Goal: Task Accomplishment & Management: Use online tool/utility

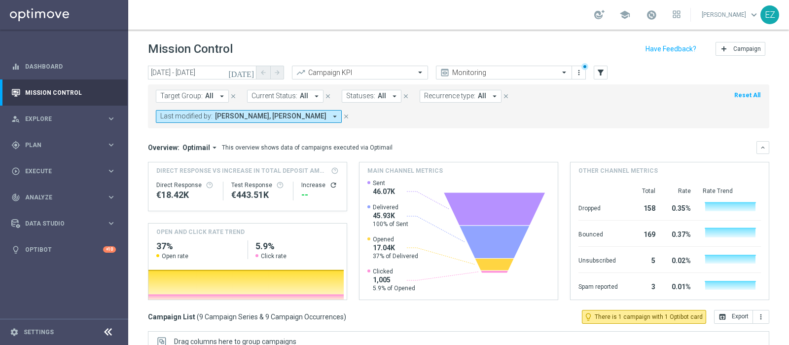
drag, startPoint x: 49, startPoint y: 149, endPoint x: 364, endPoint y: -6, distance: 351.6
click at [364, 0] on html "equalizer Dashboard Mission Control" at bounding box center [394, 172] width 789 height 345
click at [248, 73] on icon "[DATE]" at bounding box center [241, 72] width 27 height 9
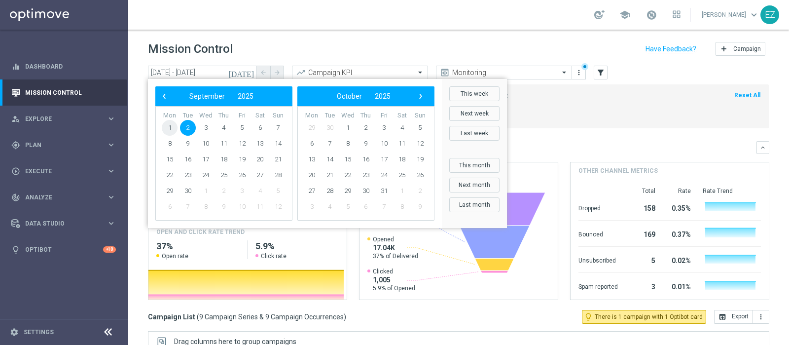
click at [170, 126] on span "1" at bounding box center [170, 128] width 16 height 16
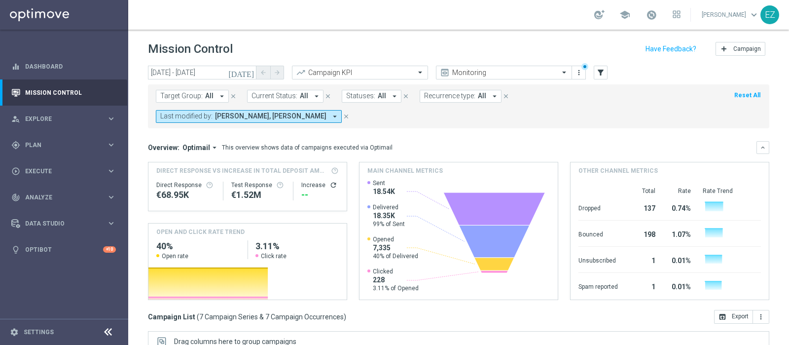
scroll to position [148, 0]
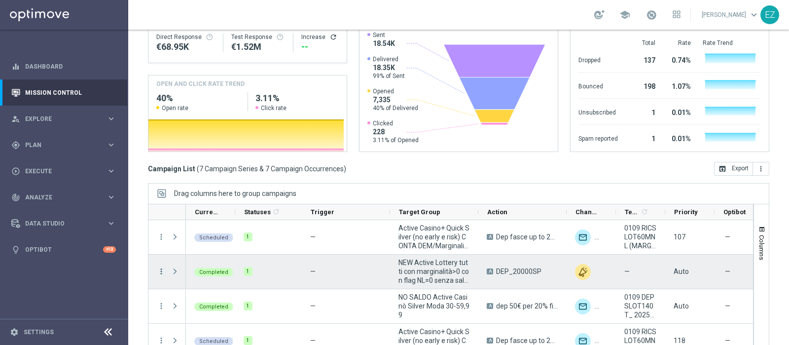
click at [161, 267] on icon "more_vert" at bounding box center [161, 271] width 9 height 9
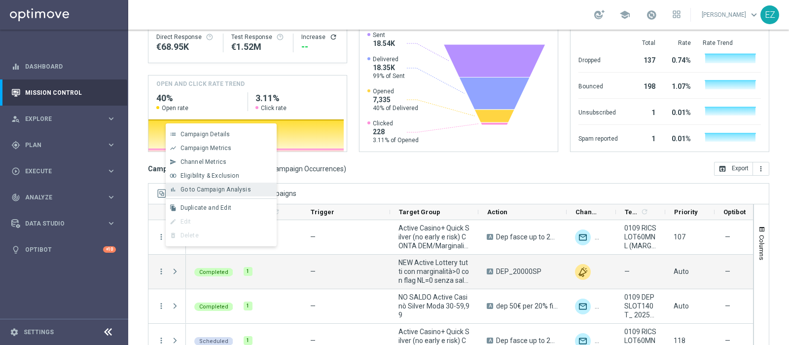
click at [213, 192] on span "Go to Campaign Analysis" at bounding box center [215, 189] width 70 height 7
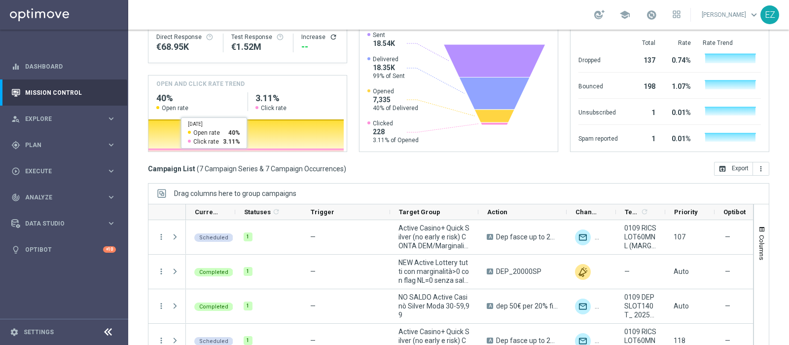
scroll to position [0, 0]
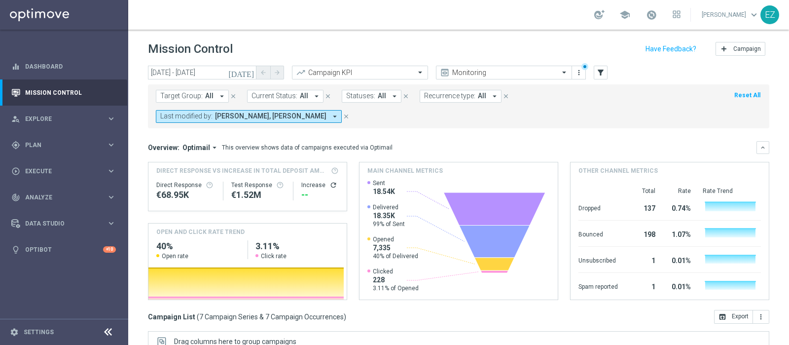
click at [250, 72] on icon "[DATE]" at bounding box center [241, 72] width 27 height 9
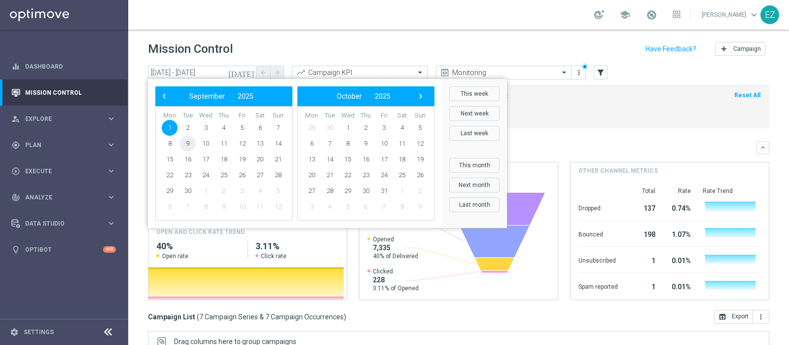
click at [187, 141] on span "9" at bounding box center [188, 144] width 16 height 16
type input "[DATE] - [DATE]"
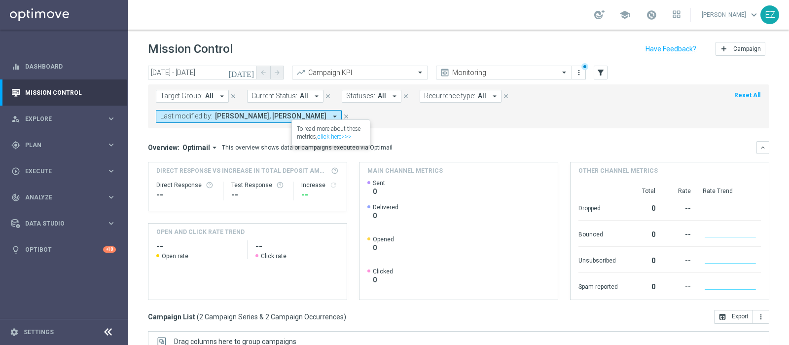
scroll to position [148, 0]
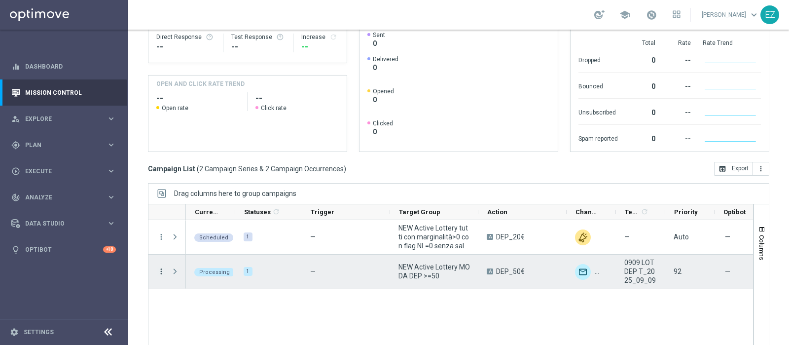
click at [160, 267] on icon "more_vert" at bounding box center [161, 271] width 9 height 9
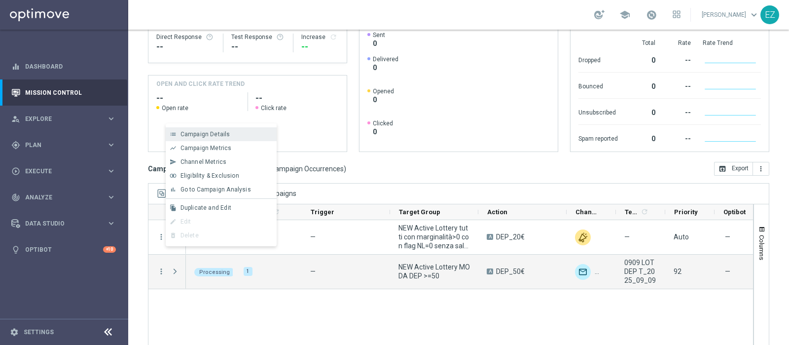
click at [204, 133] on span "Campaign Details" at bounding box center [205, 134] width 50 height 7
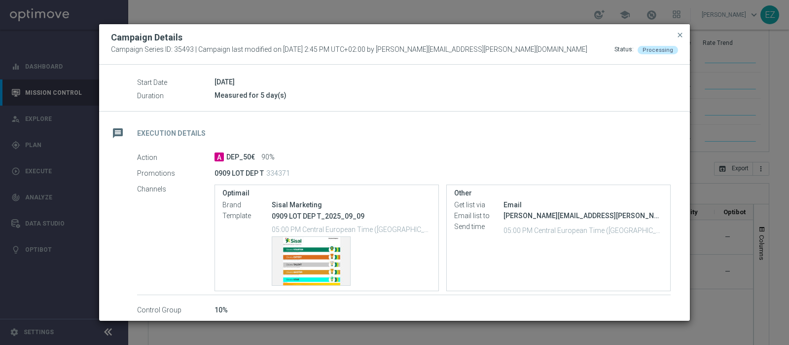
scroll to position [150, 0]
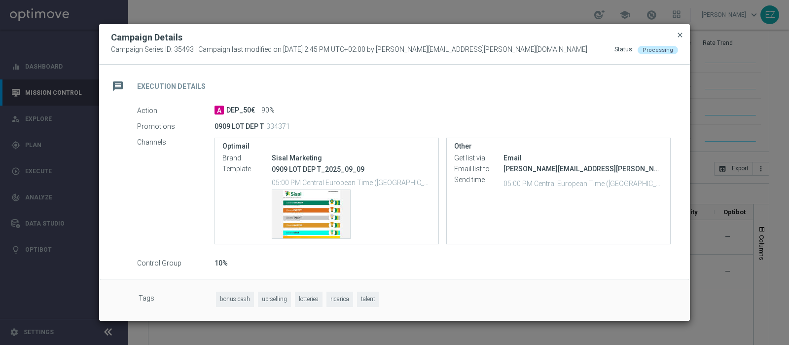
click at [679, 35] on span "close" at bounding box center [680, 35] width 8 height 8
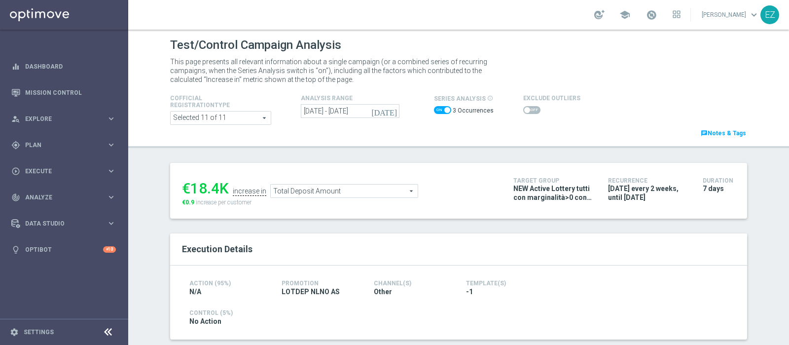
click at [440, 112] on span at bounding box center [442, 110] width 17 height 8
click at [440, 112] on input "checkbox" at bounding box center [442, 110] width 17 height 8
checkbox input "false"
click at [396, 194] on span "Total Deposit Amount" at bounding box center [341, 190] width 147 height 13
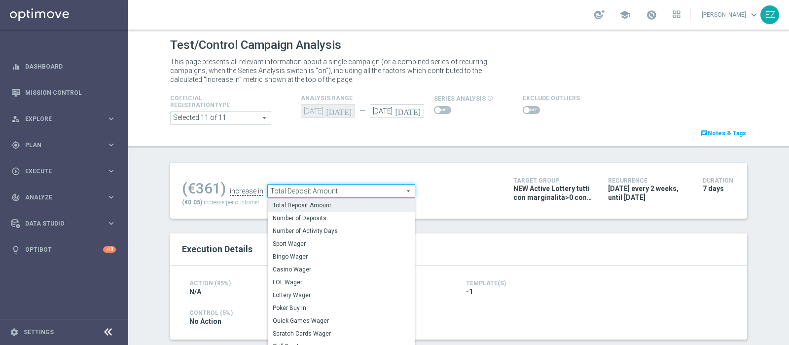
click at [522, 112] on span at bounding box center [530, 110] width 17 height 8
click at [522, 112] on input "checkbox" at bounding box center [530, 110] width 17 height 8
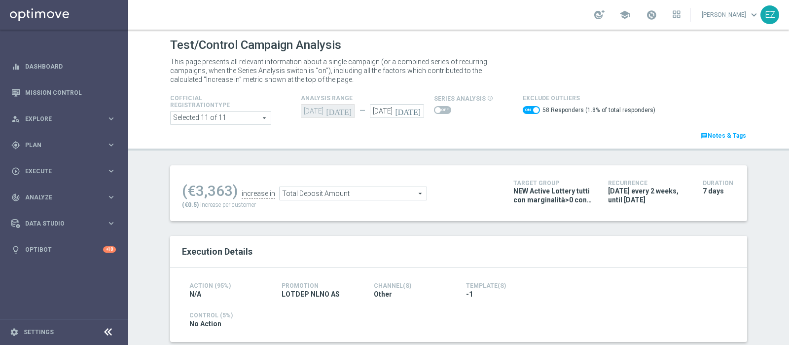
click at [369, 193] on span "Total Deposit Amount" at bounding box center [352, 193] width 147 height 13
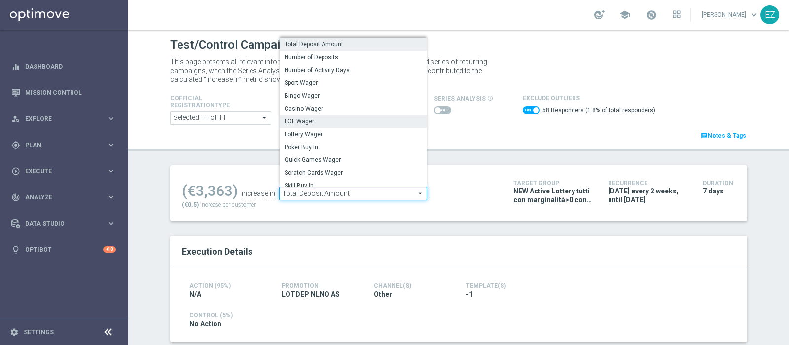
click at [296, 120] on span "LOL Wager" at bounding box center [352, 121] width 137 height 8
checkbox input "false"
type input "LOL Wager"
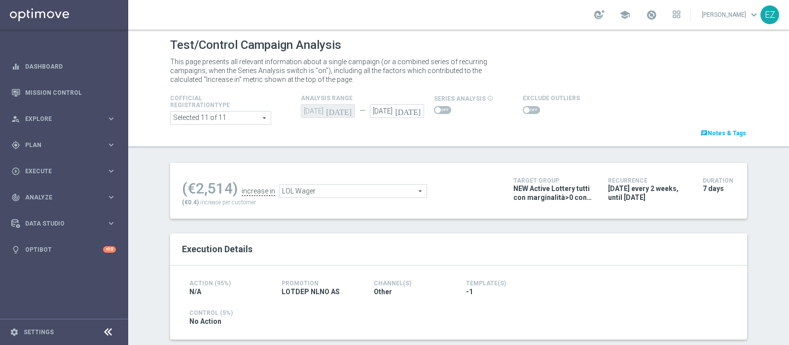
click at [523, 109] on span at bounding box center [526, 110] width 6 height 6
click at [522, 109] on input "checkbox" at bounding box center [530, 110] width 17 height 8
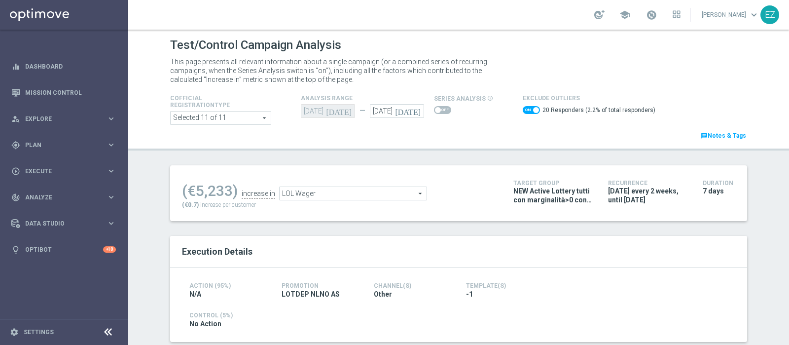
click at [375, 196] on span "LOL Wager" at bounding box center [352, 193] width 147 height 13
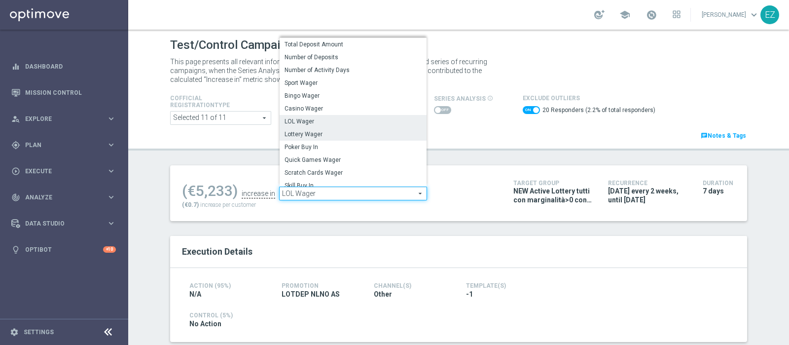
click at [320, 131] on span "Lottery Wager" at bounding box center [352, 134] width 137 height 8
checkbox input "false"
type input "Lottery Wager"
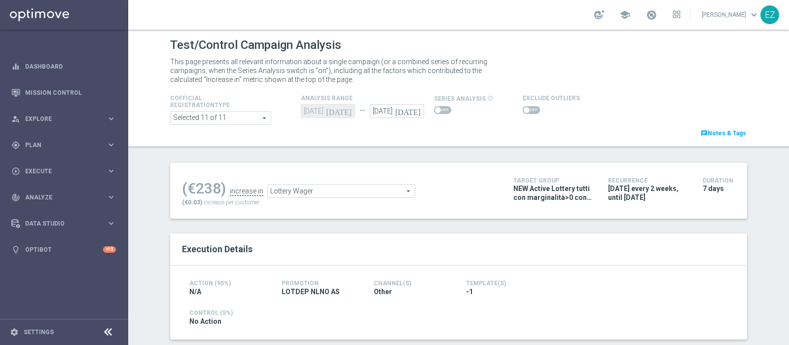
click at [523, 109] on span at bounding box center [526, 110] width 6 height 6
click at [522, 109] on input "checkbox" at bounding box center [530, 110] width 17 height 8
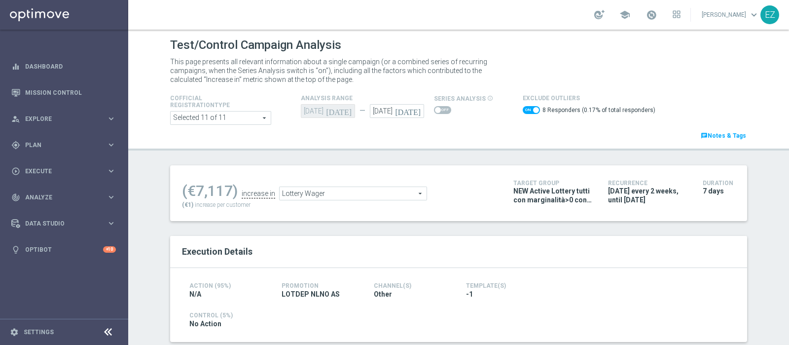
click at [358, 191] on span "Lottery Wager" at bounding box center [352, 193] width 147 height 13
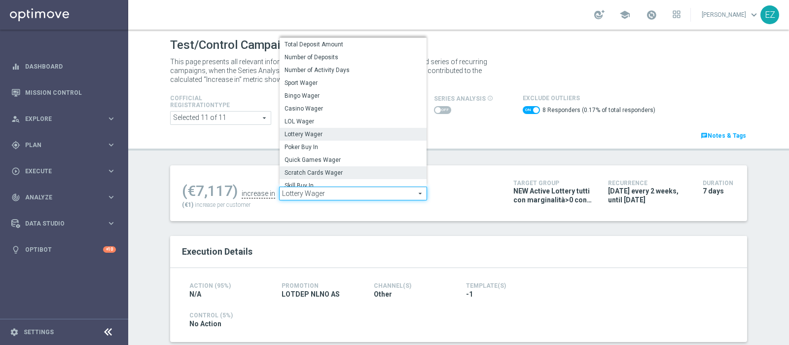
click at [328, 167] on label "Scratch Cards Wager" at bounding box center [352, 172] width 147 height 13
checkbox input "false"
type input "Scratch Cards Wager"
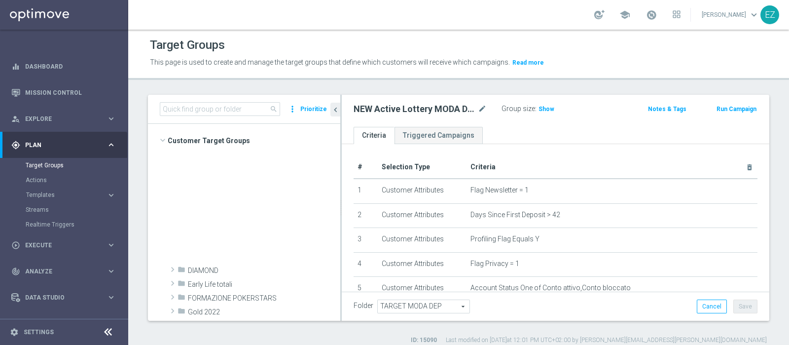
scroll to position [8, 0]
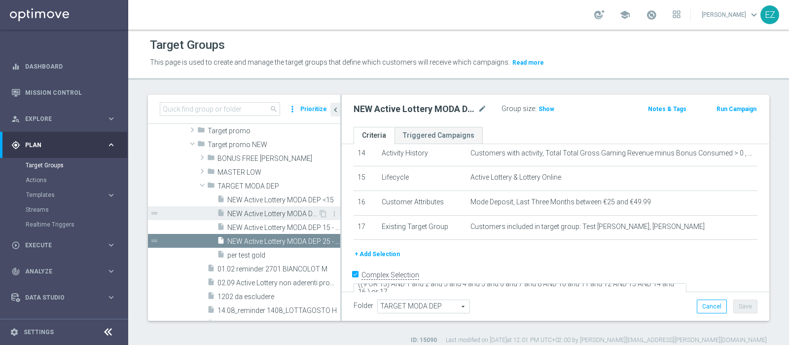
click at [278, 211] on span "NEW Active Lottery MODA DEP >=50" at bounding box center [272, 213] width 91 height 8
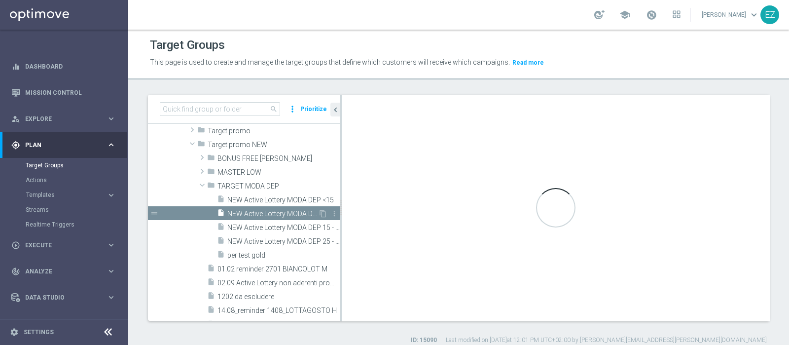
type textarea "((9 OR 14) AND 1 and 2 and 3 and 4 and 5 and 6 and 7 and 8 AND 10 and 11 and 12…"
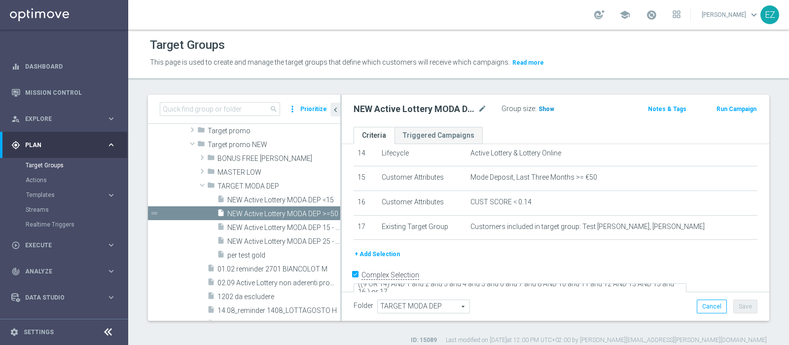
click at [539, 107] on span "Show" at bounding box center [546, 108] width 16 height 7
click at [657, 16] on span at bounding box center [651, 14] width 11 height 11
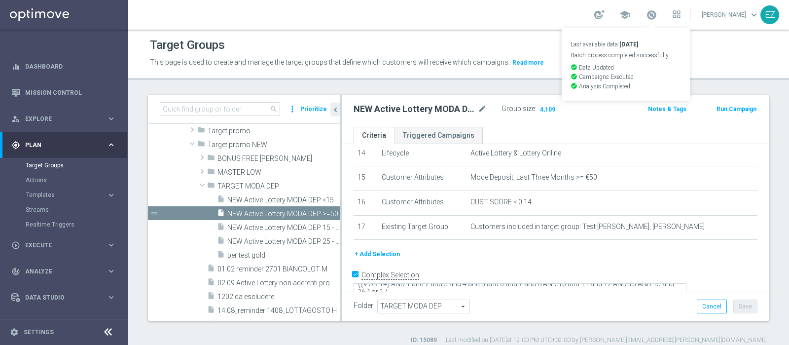
click at [543, 66] on p "This page is used to create and manage the target groups that define which cust…" at bounding box center [379, 62] width 459 height 11
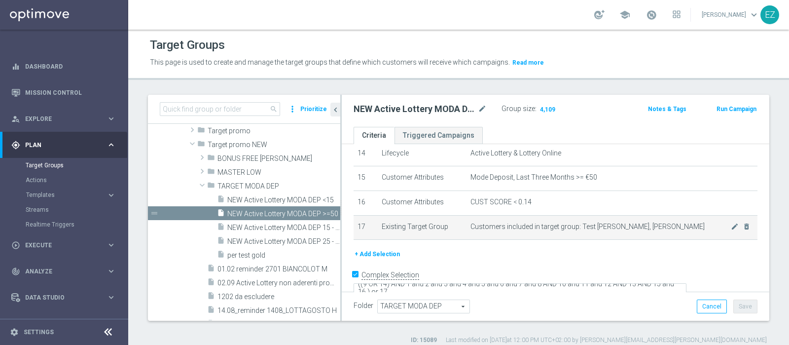
scroll to position [8, 0]
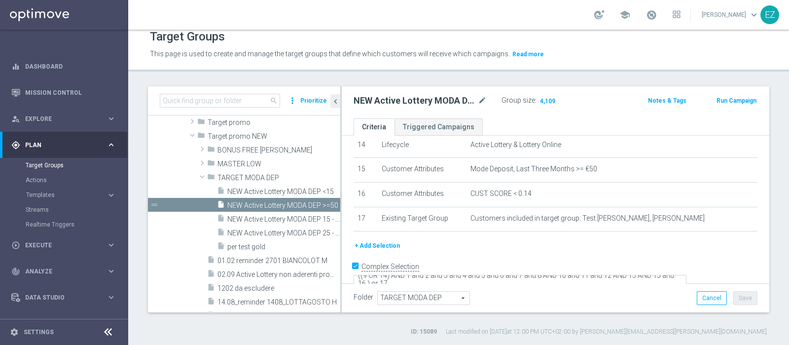
click at [724, 95] on button "Run Campaign" at bounding box center [736, 100] width 42 height 11
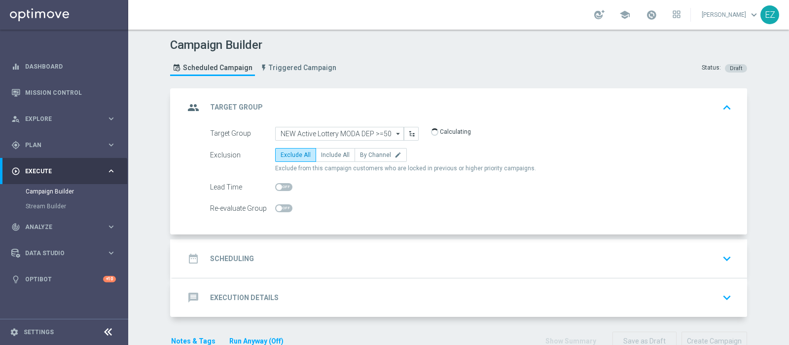
click at [336, 164] on span "Exclude from this campaign customers who are locked in previous or higher prior…" at bounding box center [405, 168] width 261 height 8
click at [334, 154] on span "Include All" at bounding box center [335, 154] width 29 height 7
click at [327, 154] on input "Include All" at bounding box center [324, 156] width 6 height 6
radio input "true"
click at [291, 255] on div "date_range Scheduling keyboard_arrow_down" at bounding box center [459, 258] width 551 height 19
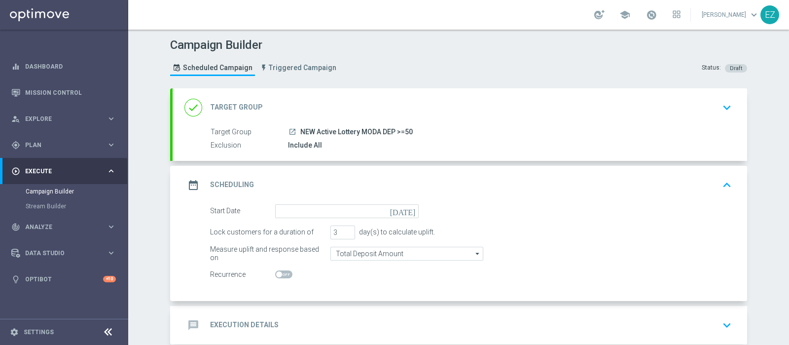
click at [405, 209] on icon "[DATE]" at bounding box center [404, 209] width 29 height 11
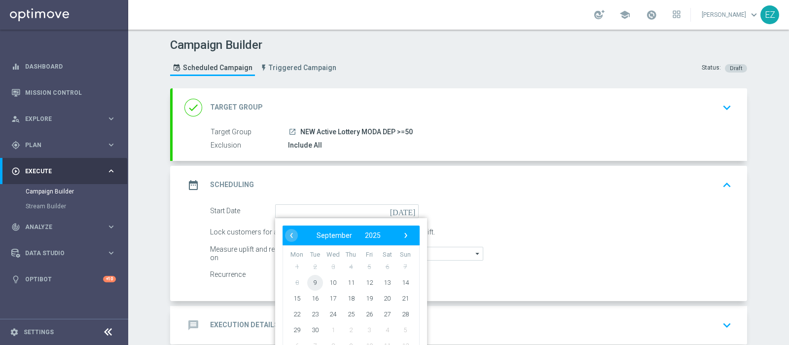
click at [309, 284] on span "9" at bounding box center [315, 282] width 16 height 16
type input "[DATE]"
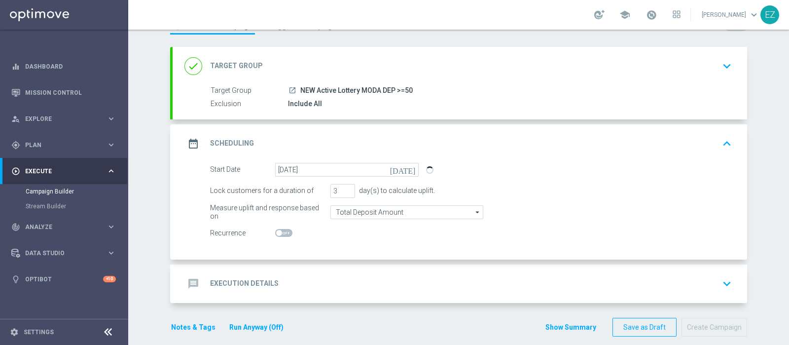
scroll to position [42, 0]
click at [345, 186] on input "4" at bounding box center [342, 190] width 25 height 14
type input "5"
click at [345, 186] on input "5" at bounding box center [342, 190] width 25 height 14
click at [269, 280] on h2 "Execution Details" at bounding box center [244, 282] width 69 height 9
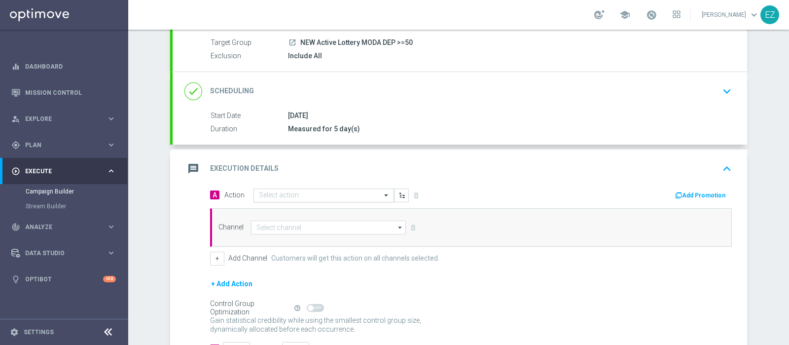
scroll to position [91, 0]
click at [343, 198] on div "Select action" at bounding box center [323, 193] width 140 height 14
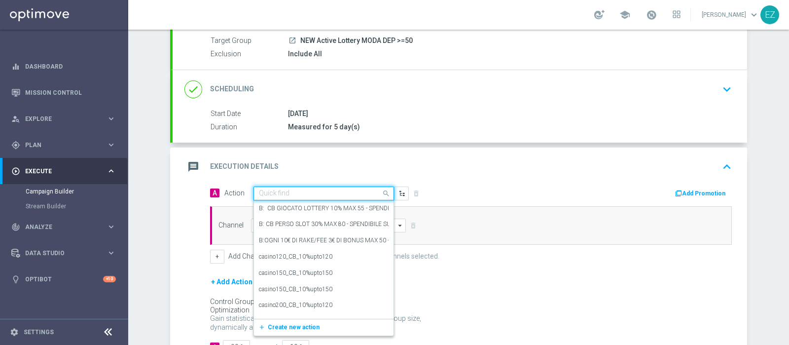
paste input "DEP_50€"
type input "DEP_50€"
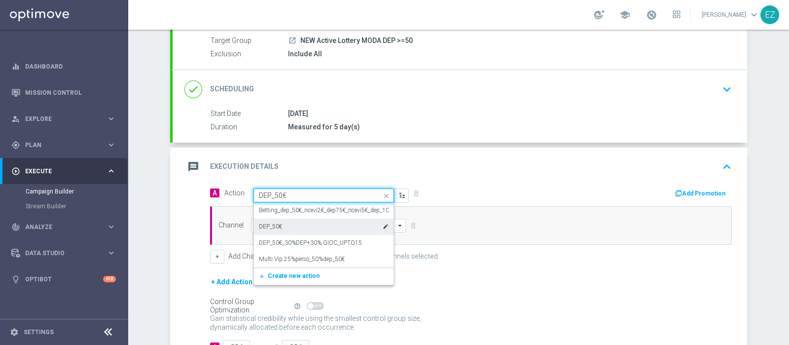
click at [322, 225] on div "DEP_50€ edit" at bounding box center [324, 226] width 130 height 16
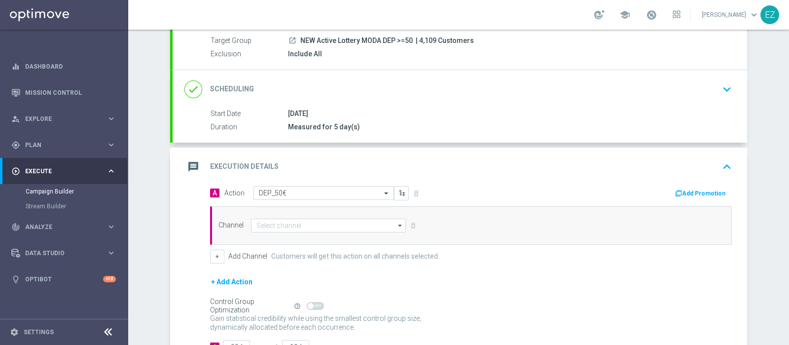
click at [688, 194] on button "Add Promotion" at bounding box center [701, 193] width 55 height 11
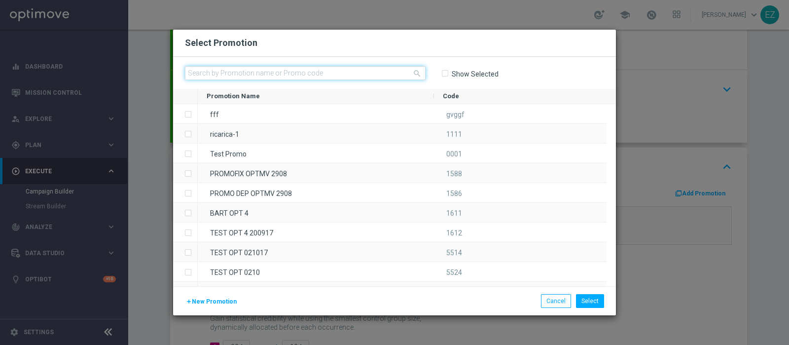
click at [297, 77] on input "text" at bounding box center [305, 73] width 241 height 14
paste input "0909 LOT DEP T"
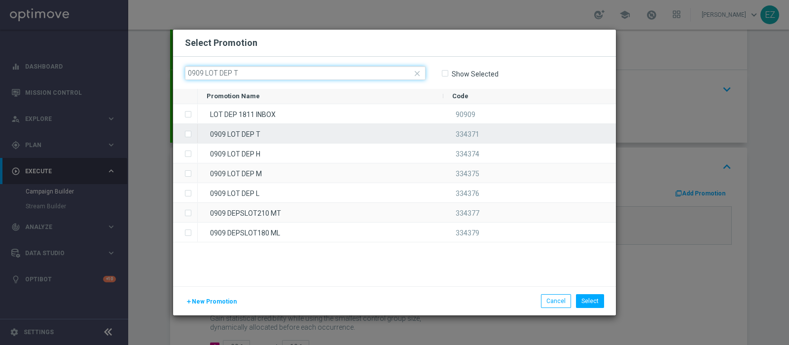
type input "0909 LOT DEP T"
click at [259, 130] on div "0909 LOT DEP T" at bounding box center [320, 133] width 245 height 19
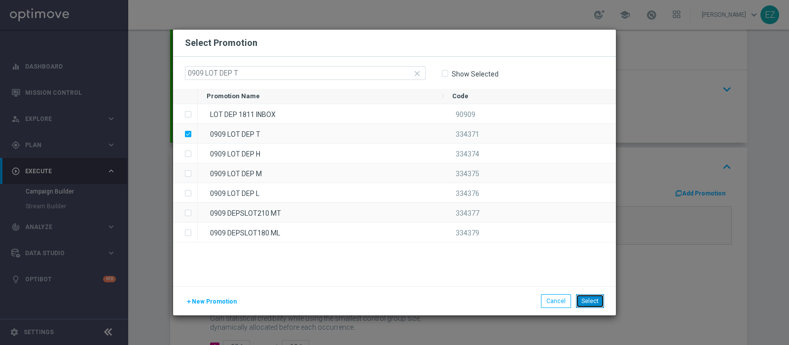
click at [585, 306] on button "Select" at bounding box center [590, 301] width 28 height 14
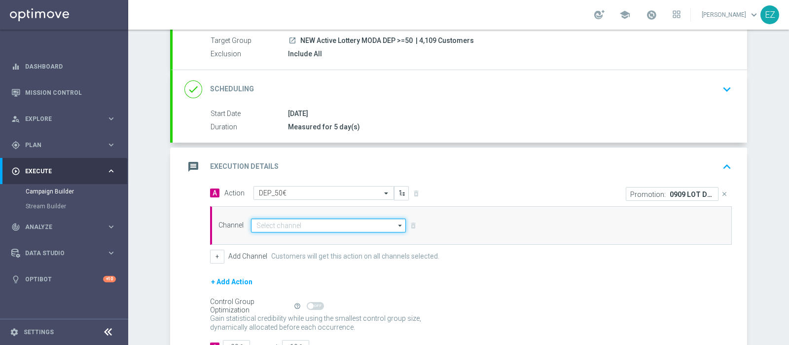
click at [348, 227] on input at bounding box center [328, 225] width 155 height 14
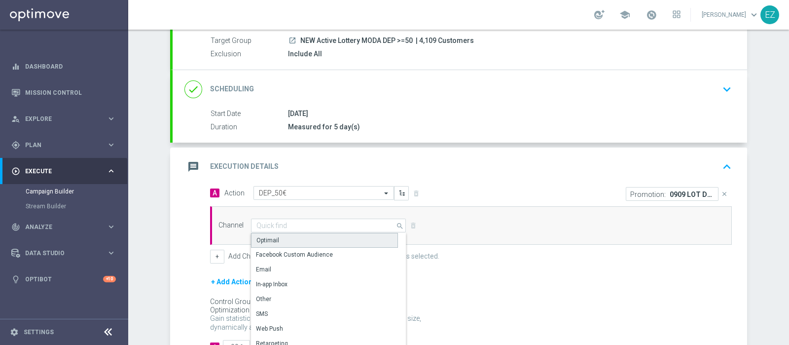
click at [287, 236] on div "Optimail" at bounding box center [324, 240] width 147 height 15
type input "Optimail"
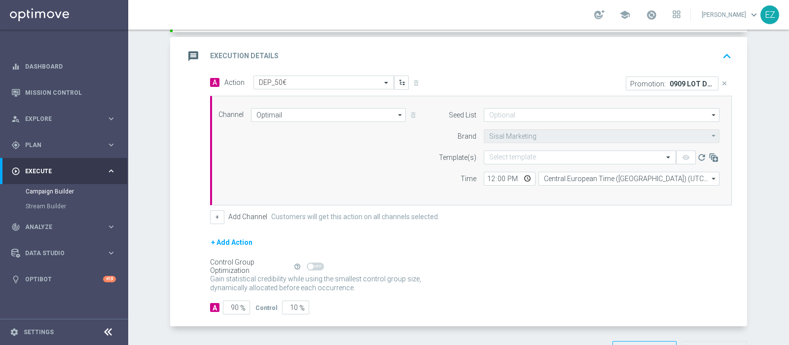
scroll to position [203, 0]
click at [211, 218] on button "+" at bounding box center [217, 216] width 14 height 14
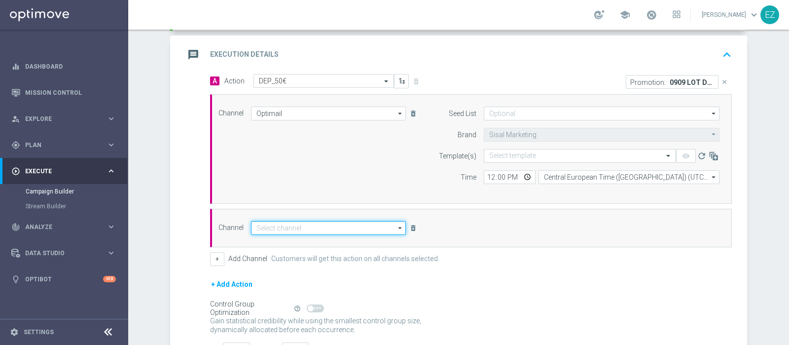
click at [282, 229] on input at bounding box center [328, 228] width 155 height 14
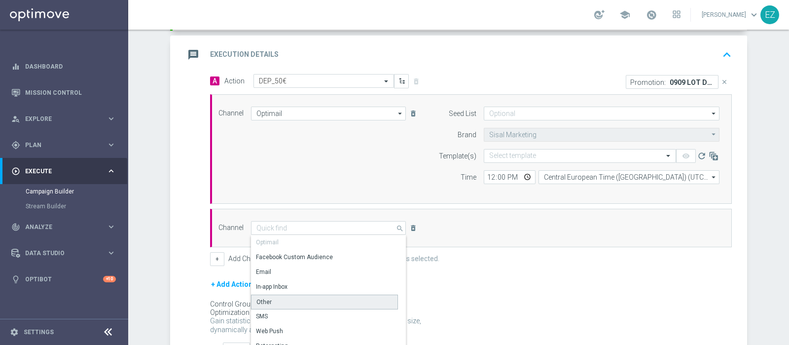
click at [267, 300] on div "Other" at bounding box center [324, 301] width 147 height 15
type input "Other"
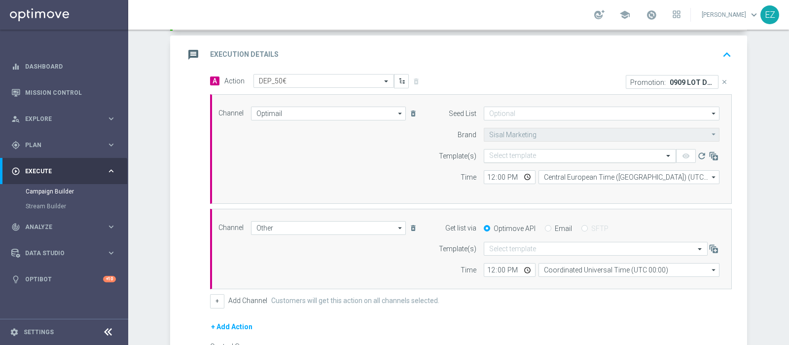
click at [532, 156] on input "text" at bounding box center [570, 156] width 162 height 8
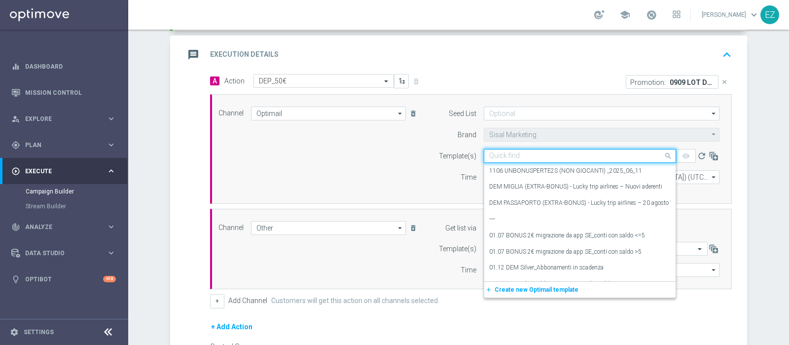
paste input "0909 LOT DEP T"
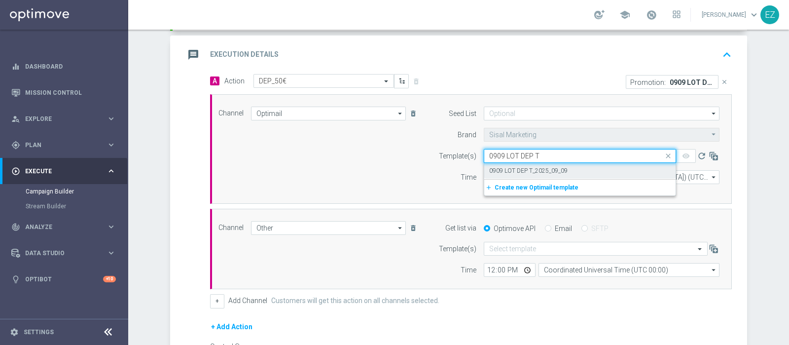
click at [532, 163] on div "0909 LOT DEP T_2025_09_09" at bounding box center [579, 171] width 181 height 16
type input "0909 LOT DEP T"
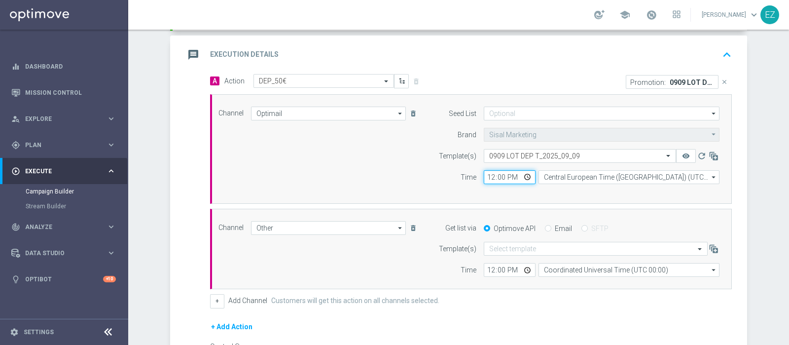
click at [486, 175] on input "12:00" at bounding box center [510, 177] width 52 height 14
type input "17:00"
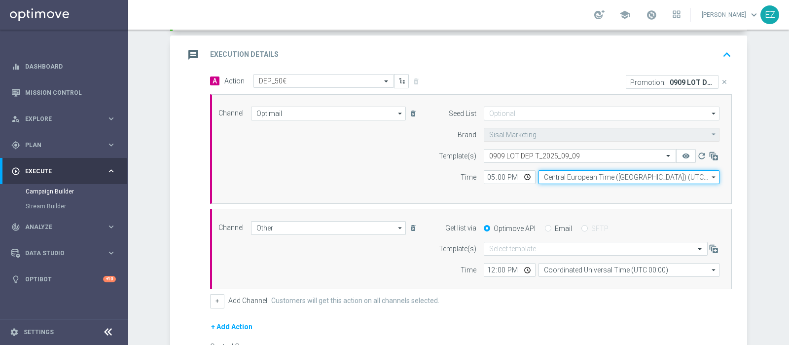
click at [575, 179] on input "Central European Time (Berlin) (UTC +02:00)" at bounding box center [628, 177] width 181 height 14
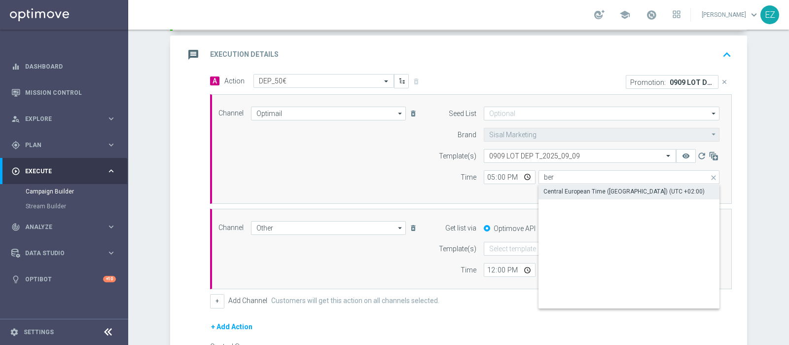
click at [576, 187] on div "Central European Time (Berlin) (UTC +02:00)" at bounding box center [623, 191] width 161 height 9
type input "Central European Time (Berlin) (UTC +02:00)"
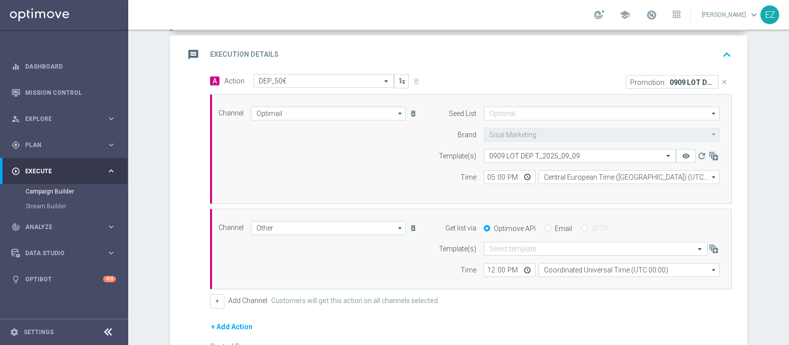
click at [545, 226] on input "Email" at bounding box center [548, 229] width 6 height 6
radio input "true"
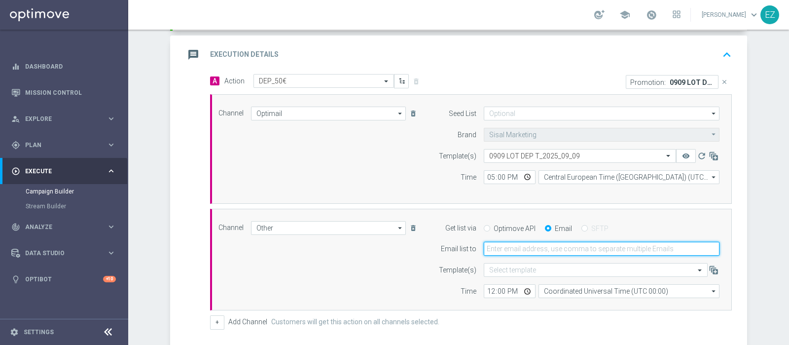
click at [504, 242] on input "email" at bounding box center [602, 249] width 236 height 14
type input "[PERSON_NAME][EMAIL_ADDRESS][PERSON_NAME][DOMAIN_NAME]"
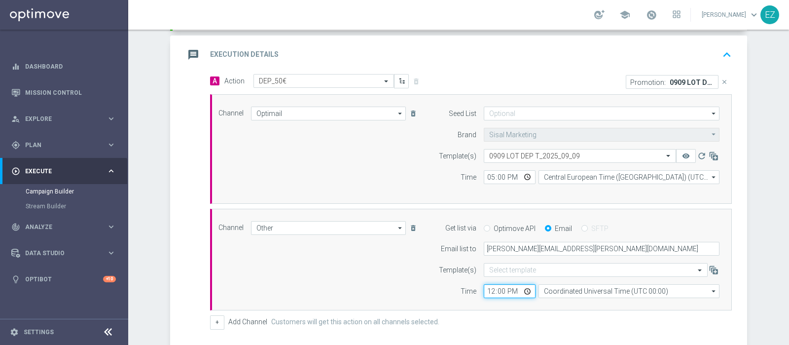
click at [488, 291] on input "12:00" at bounding box center [510, 291] width 52 height 14
type input "17:00"
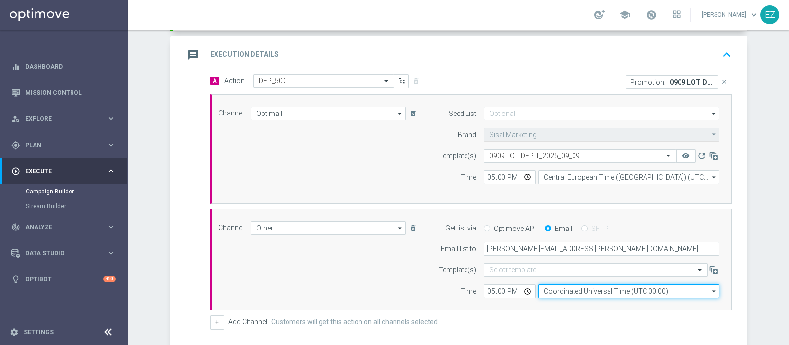
click at [612, 293] on input "Coordinated Universal Time (UTC 00:00)" at bounding box center [628, 291] width 181 height 14
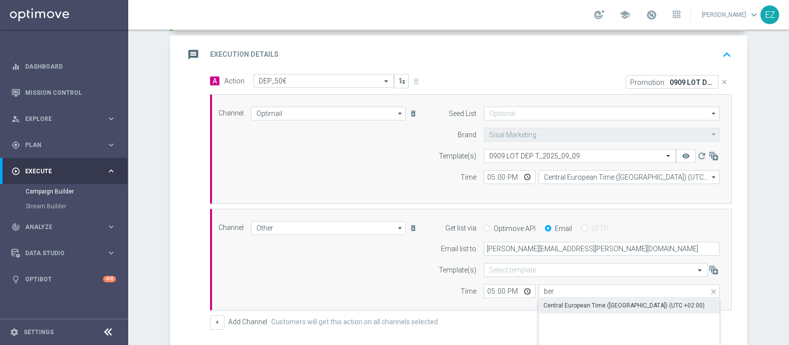
click at [584, 305] on div "Central European Time (Berlin) (UTC +02:00)" at bounding box center [623, 305] width 161 height 9
type input "Central European Time (Berlin) (UTC +02:00)"
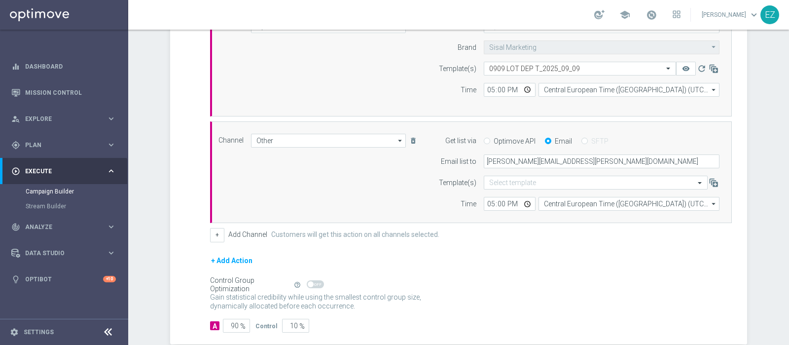
scroll to position [341, 0]
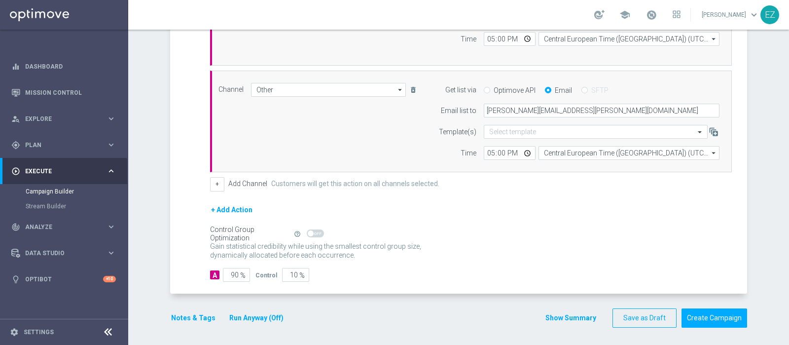
click at [229, 318] on button "Run Anyway (Off)" at bounding box center [256, 318] width 56 height 12
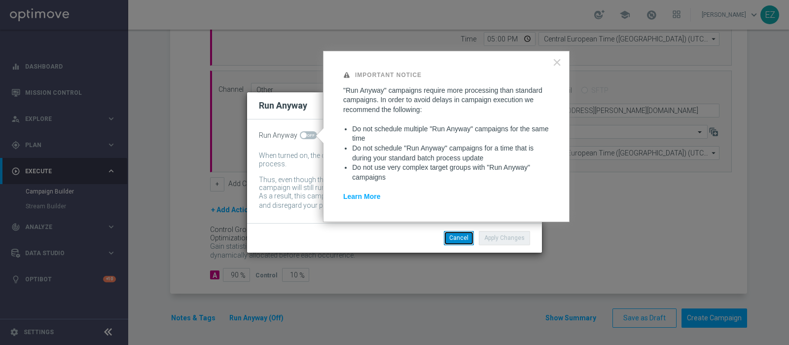
click at [456, 241] on button "Cancel" at bounding box center [459, 238] width 30 height 14
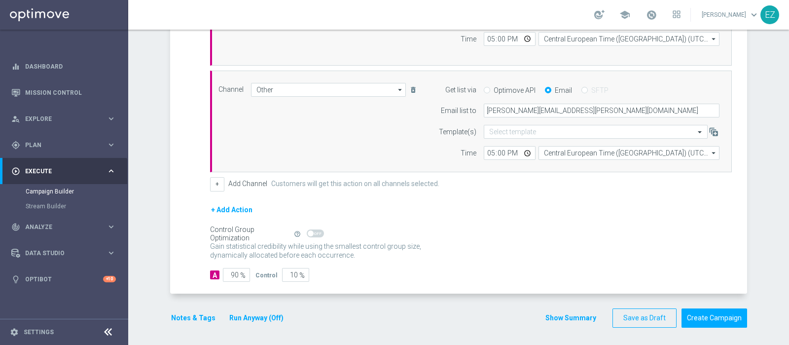
click at [199, 319] on button "Notes & Tags" at bounding box center [193, 318] width 46 height 12
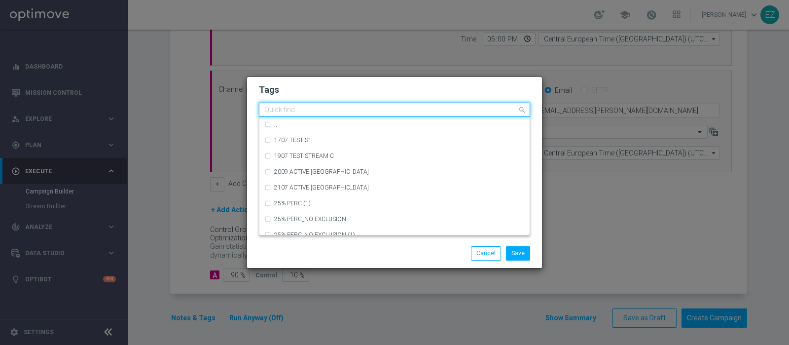
click at [288, 104] on div "Quick find" at bounding box center [388, 110] width 258 height 12
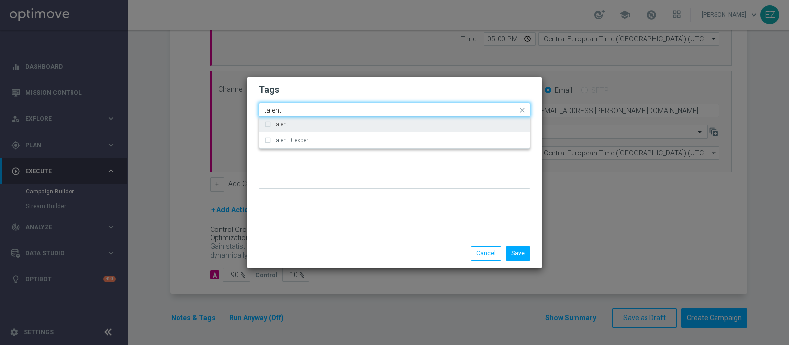
click at [277, 126] on label "talent" at bounding box center [281, 124] width 14 height 6
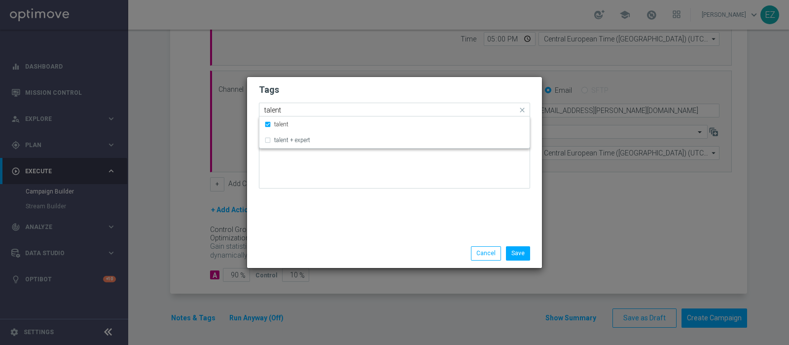
click at [274, 111] on input "talent" at bounding box center [390, 110] width 253 height 8
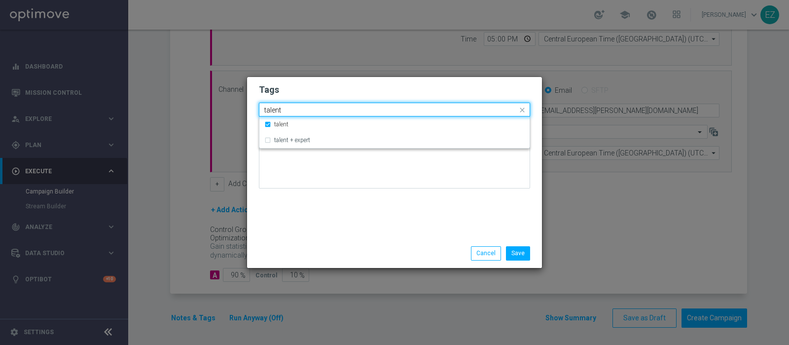
click at [274, 111] on input "talent" at bounding box center [390, 110] width 253 height 8
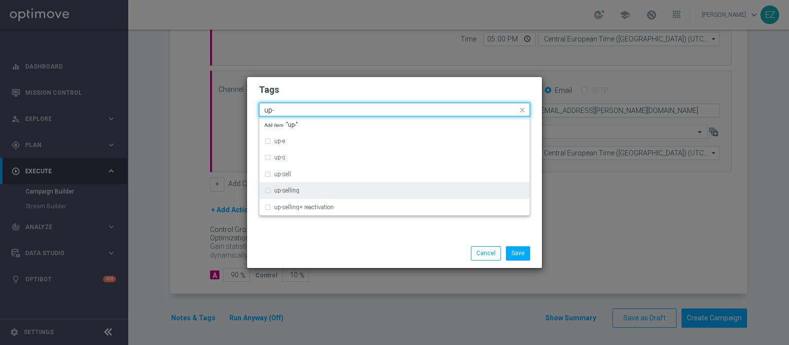
click at [286, 194] on div "up-selling" at bounding box center [394, 190] width 260 height 16
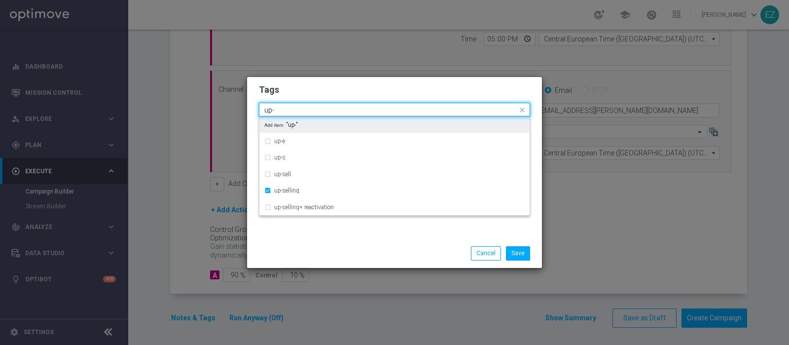
drag, startPoint x: 278, startPoint y: 109, endPoint x: 244, endPoint y: 112, distance: 33.6
click at [244, 112] on modal-container "Tags Quick find × talent × up-selling up- up-e up-s up-sell up-selling up-selli…" at bounding box center [394, 172] width 789 height 345
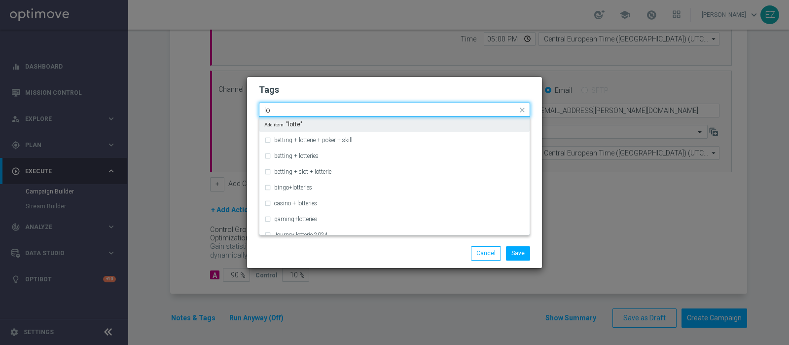
type input "l"
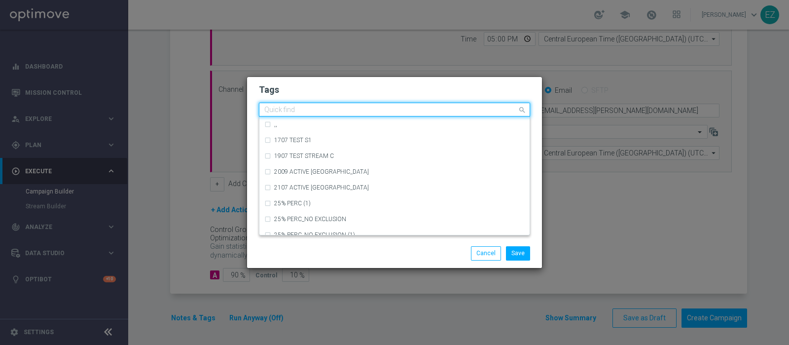
type input "t"
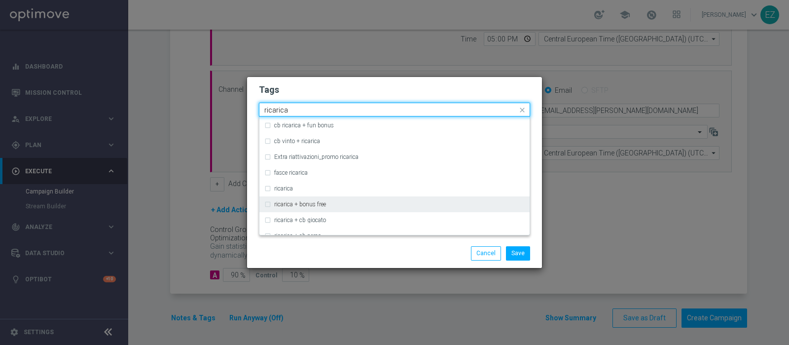
scroll to position [267, 0]
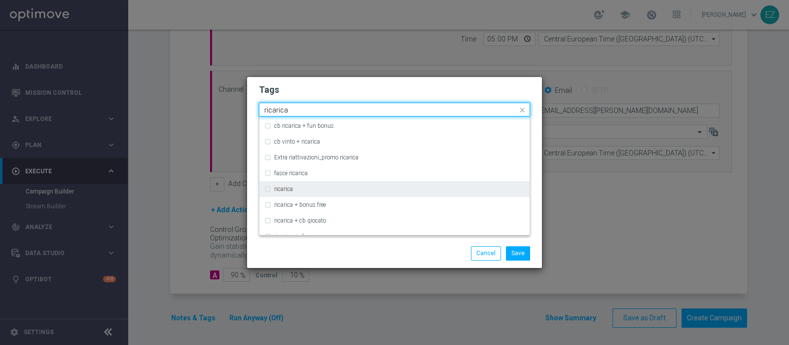
click at [278, 191] on label "ricarica" at bounding box center [283, 189] width 19 height 6
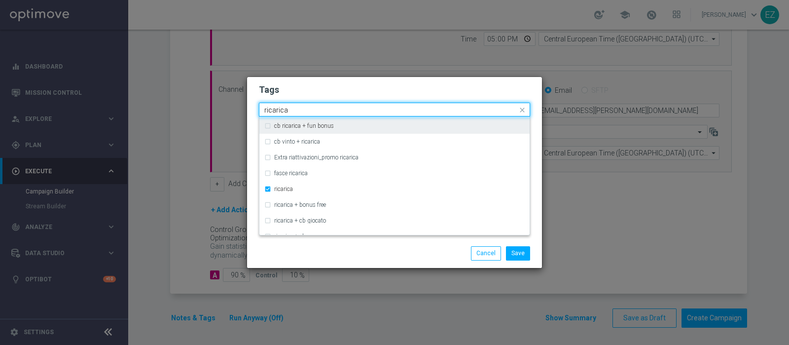
drag, startPoint x: 307, startPoint y: 107, endPoint x: 175, endPoint y: 112, distance: 131.7
click at [175, 112] on modal-container "Tags Quick find × talent × up-selling × ricarica ricarica cb ricarica + bonus f…" at bounding box center [394, 172] width 789 height 345
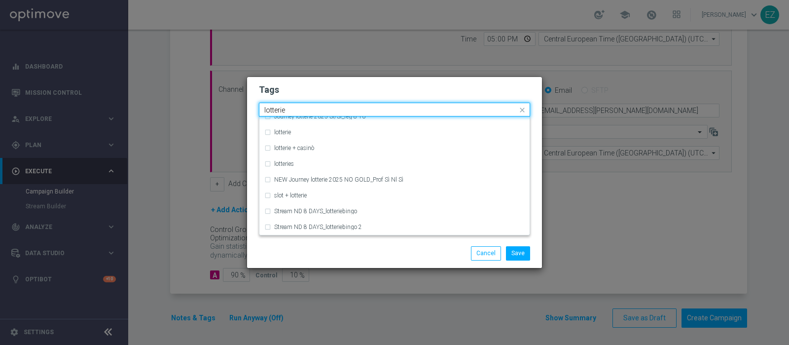
scroll to position [165, 0]
type input "lotteries"
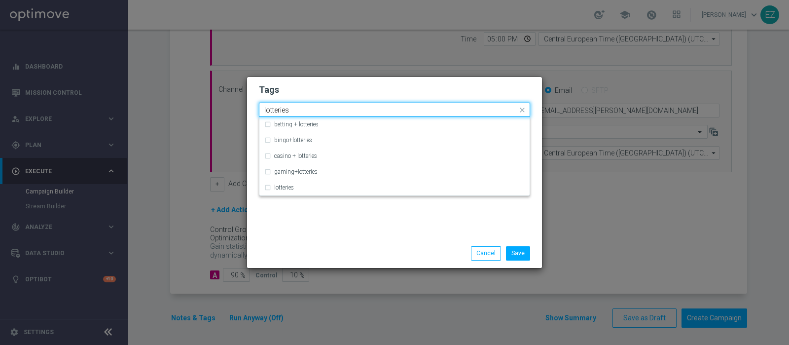
scroll to position [0, 0]
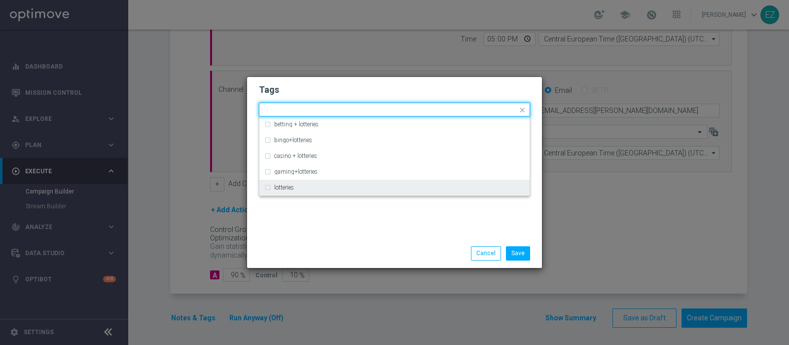
click at [299, 200] on div "Tags Quick find × talent × up-selling × ricarica betting + lotteries bingo+lott…" at bounding box center [394, 158] width 295 height 162
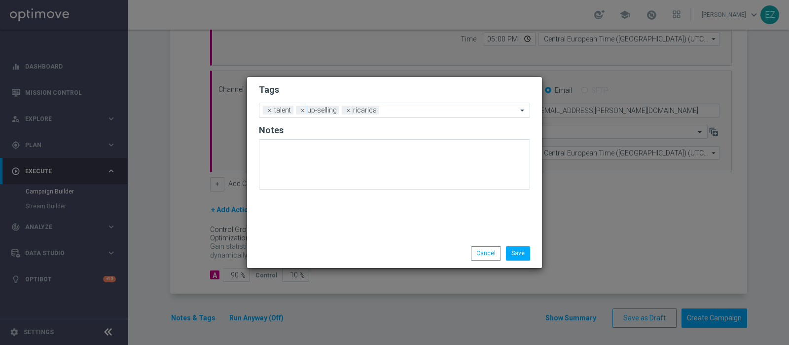
click at [382, 111] on div at bounding box center [450, 111] width 136 height 10
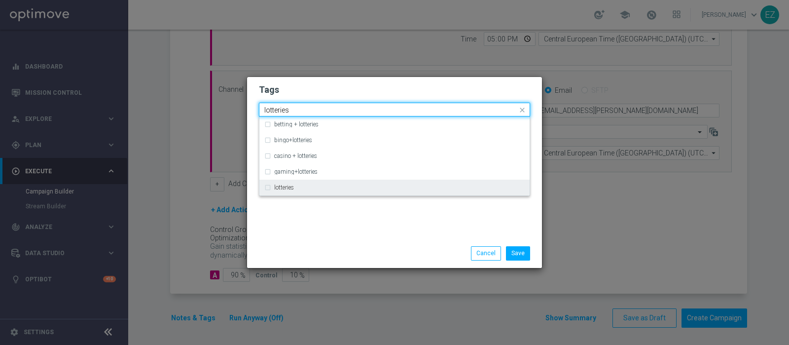
click at [291, 186] on label "lotteries" at bounding box center [284, 187] width 20 height 6
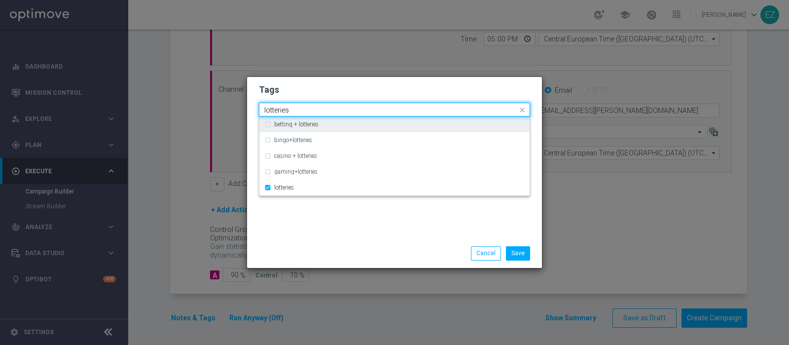
click at [282, 108] on input "lotteries" at bounding box center [390, 110] width 253 height 8
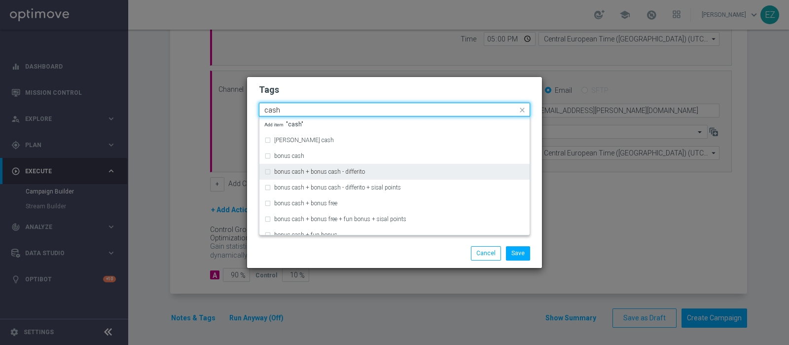
click at [303, 164] on div "bonus cash + bonus cash - differito" at bounding box center [394, 172] width 260 height 16
type input "cash"
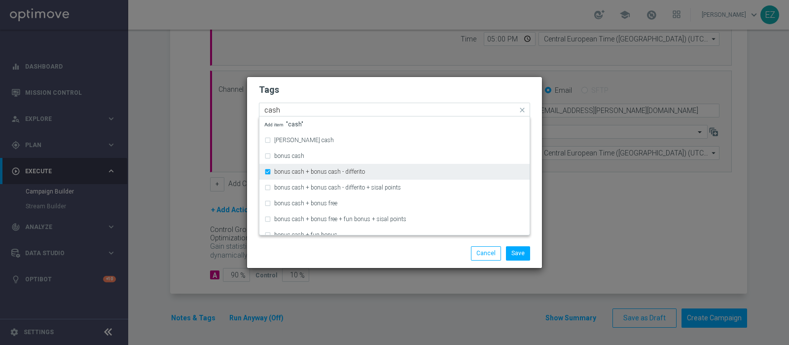
click at [303, 168] on div "bonus cash + bonus cash - differito" at bounding box center [394, 172] width 260 height 16
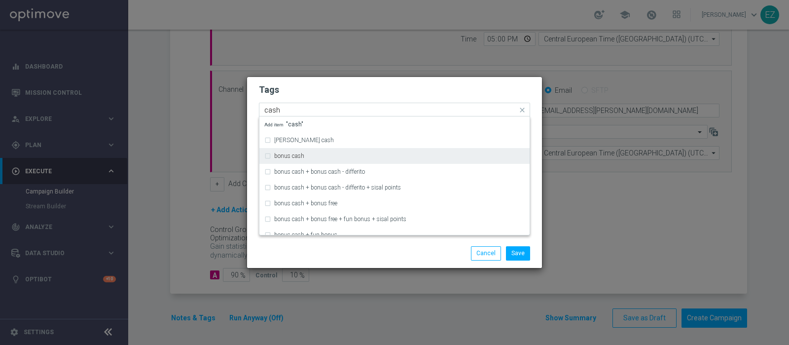
click at [296, 154] on label "bonus cash" at bounding box center [289, 156] width 30 height 6
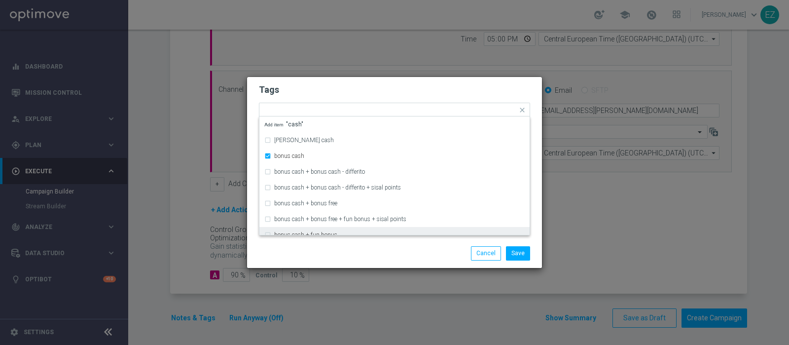
click at [338, 245] on div "Save Cancel" at bounding box center [394, 253] width 295 height 29
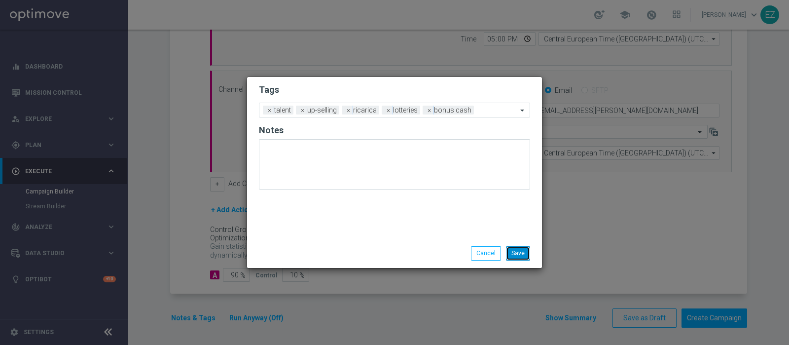
click at [516, 255] on button "Save" at bounding box center [518, 253] width 24 height 14
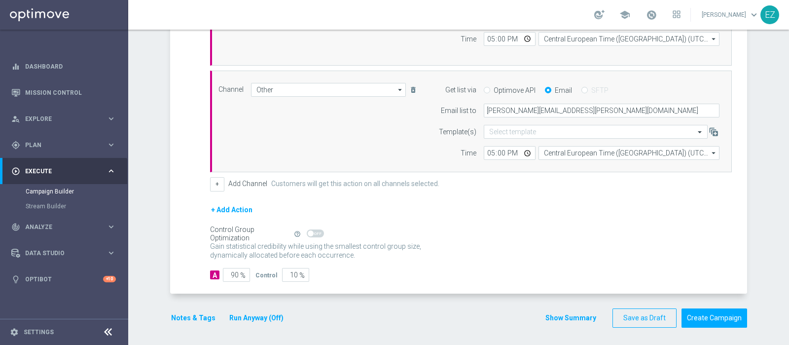
click at [555, 315] on button "Show Summary" at bounding box center [571, 317] width 52 height 11
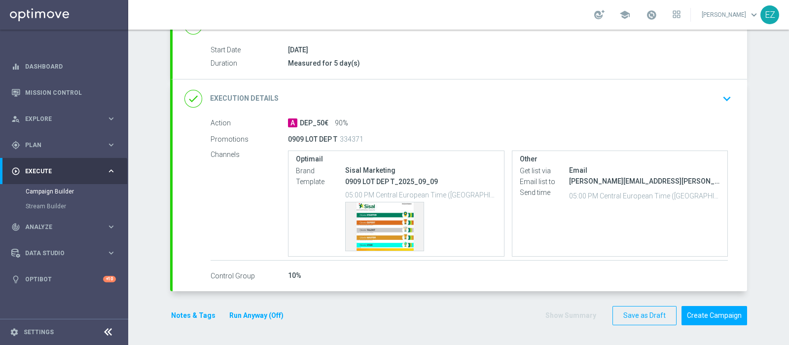
scroll to position [153, 0]
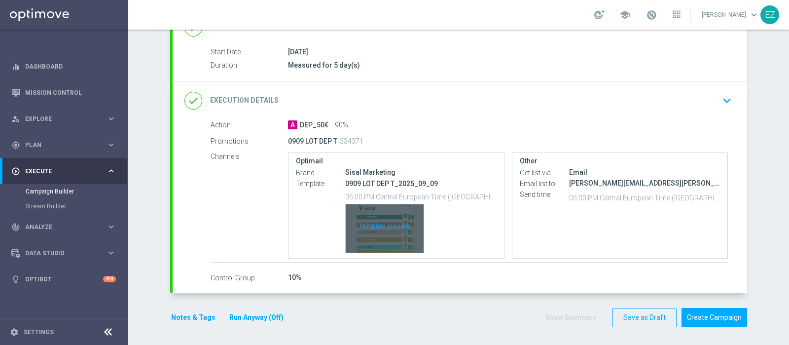
click at [389, 206] on div "Template preview" at bounding box center [385, 228] width 78 height 48
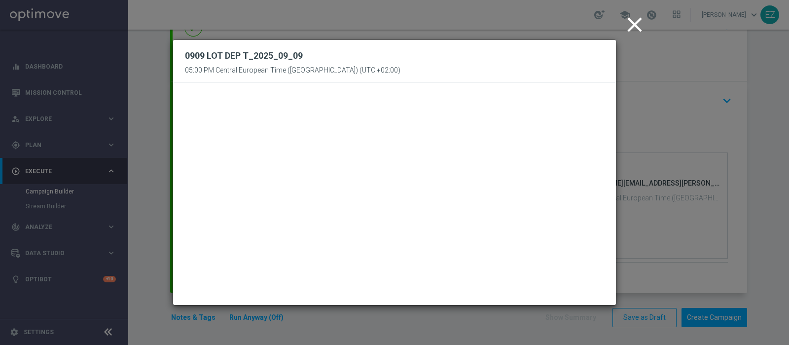
click at [636, 30] on icon "close" at bounding box center [634, 24] width 25 height 25
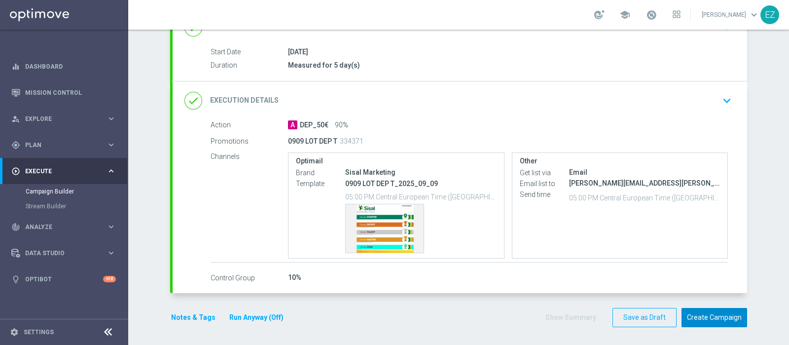
click at [701, 313] on button "Create Campaign" at bounding box center [714, 317] width 66 height 19
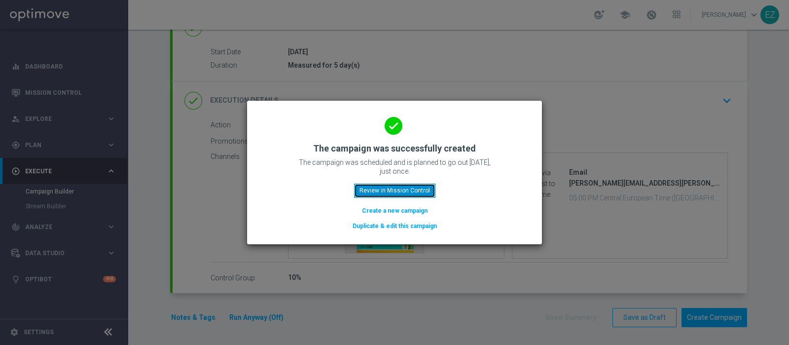
click at [403, 190] on button "Review in Mission Control" at bounding box center [394, 190] width 81 height 14
